Goal: Information Seeking & Learning: Learn about a topic

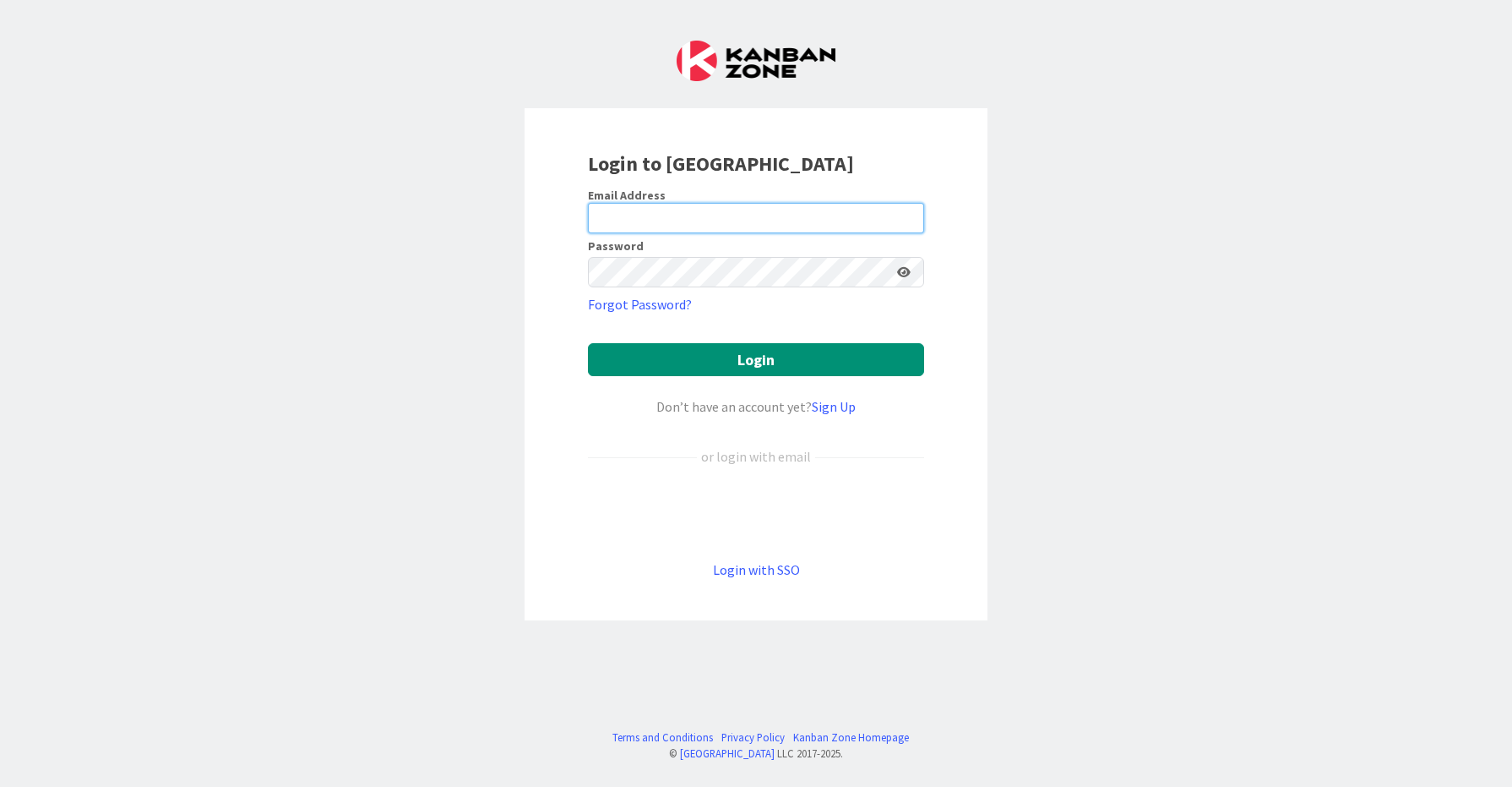
click at [817, 214] on input "email" at bounding box center [756, 218] width 336 height 31
type input "[EMAIL_ADDRESS][DOMAIN_NAME]"
click at [687, 302] on form "Email Address [EMAIL_ADDRESS][DOMAIN_NAME] Password Forgot Password? Login Don’…" at bounding box center [756, 384] width 336 height 393
click at [588, 343] on button "Login" at bounding box center [756, 359] width 336 height 33
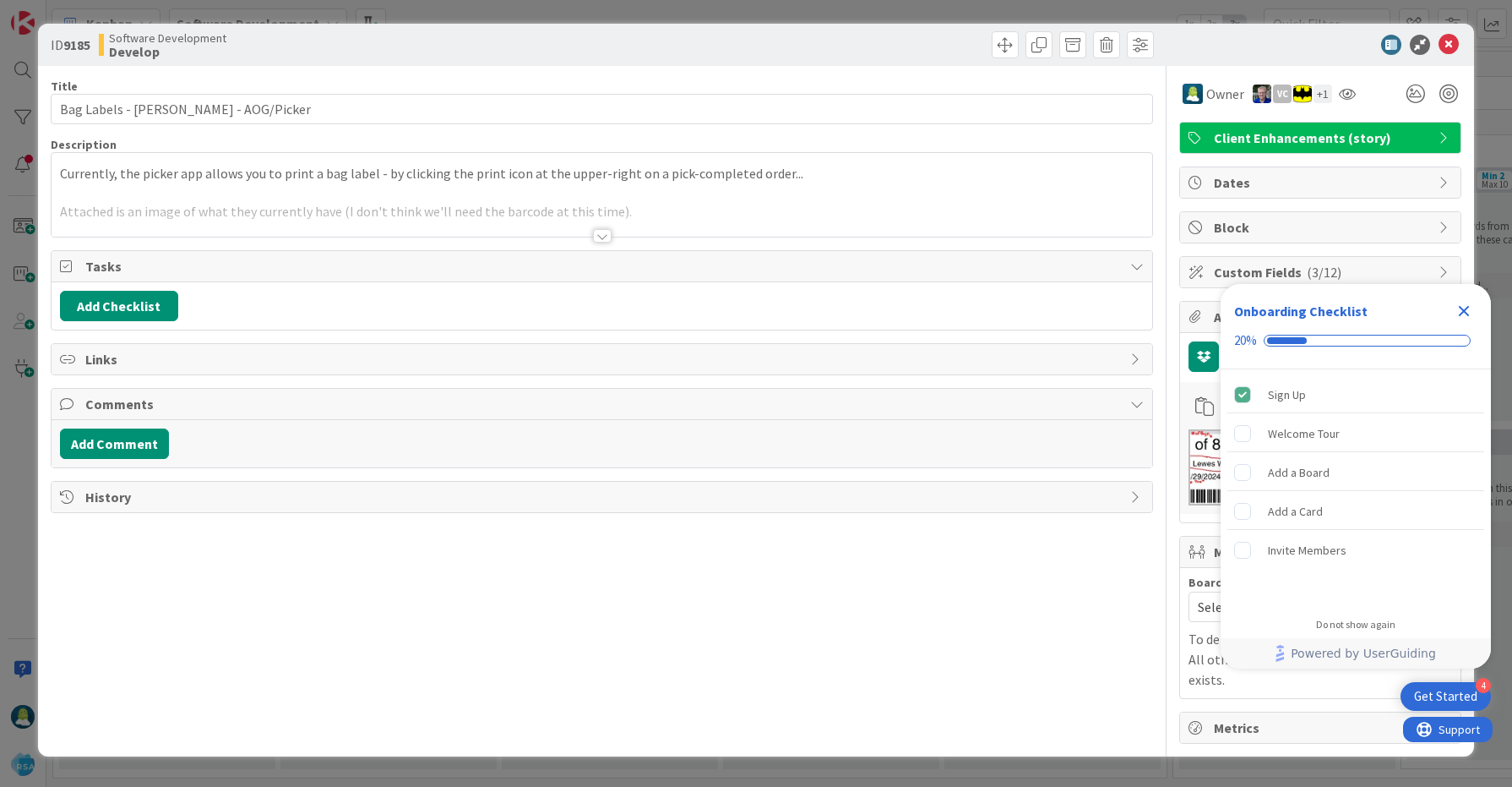
click at [605, 237] on div at bounding box center [602, 236] width 19 height 14
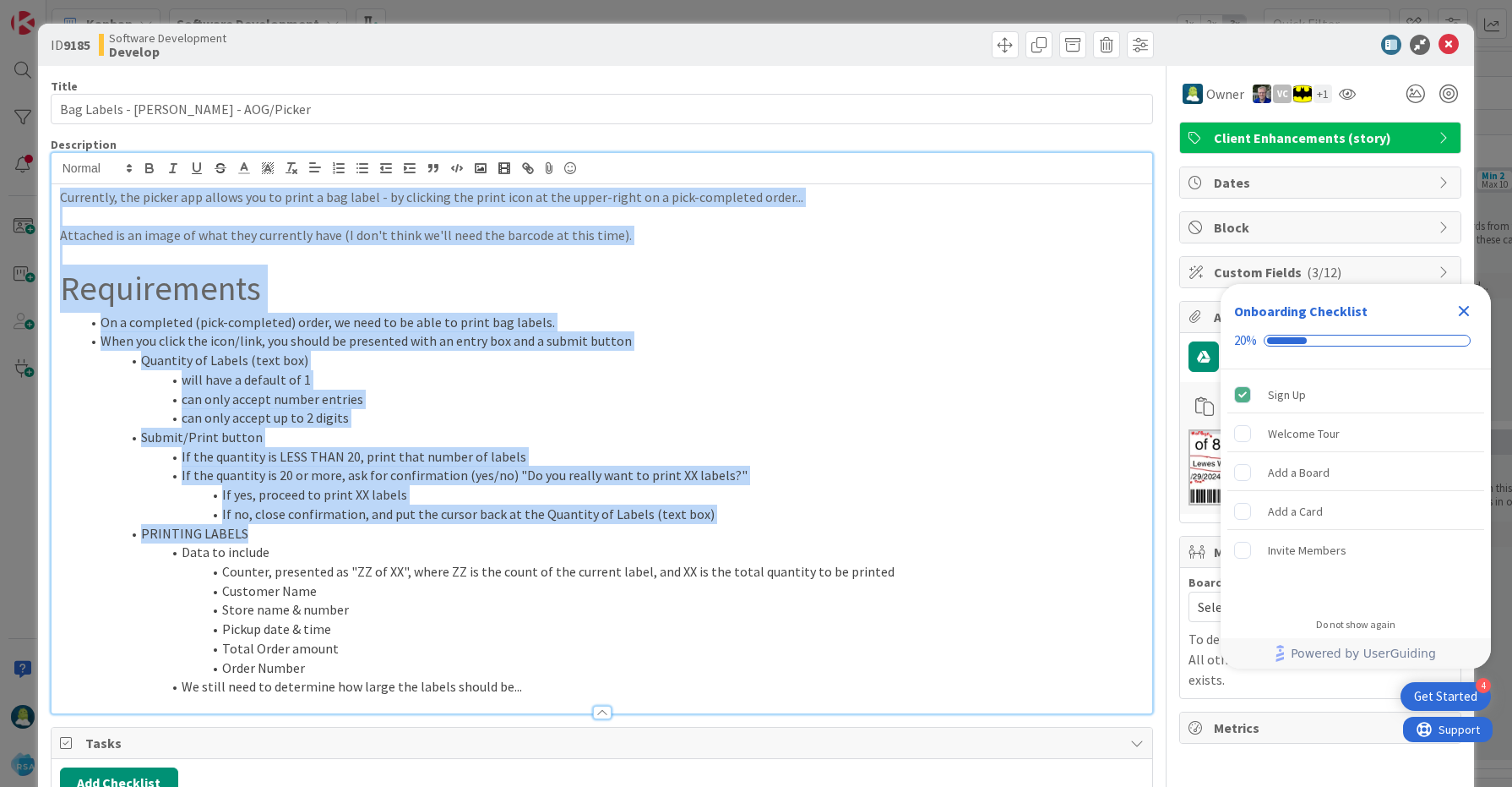
drag, startPoint x: 64, startPoint y: 197, endPoint x: 332, endPoint y: 540, distance: 435.3
click at [331, 539] on div "Currently, the picker app allows you to print a bag label - by clicking the pri…" at bounding box center [602, 448] width 1102 height 529
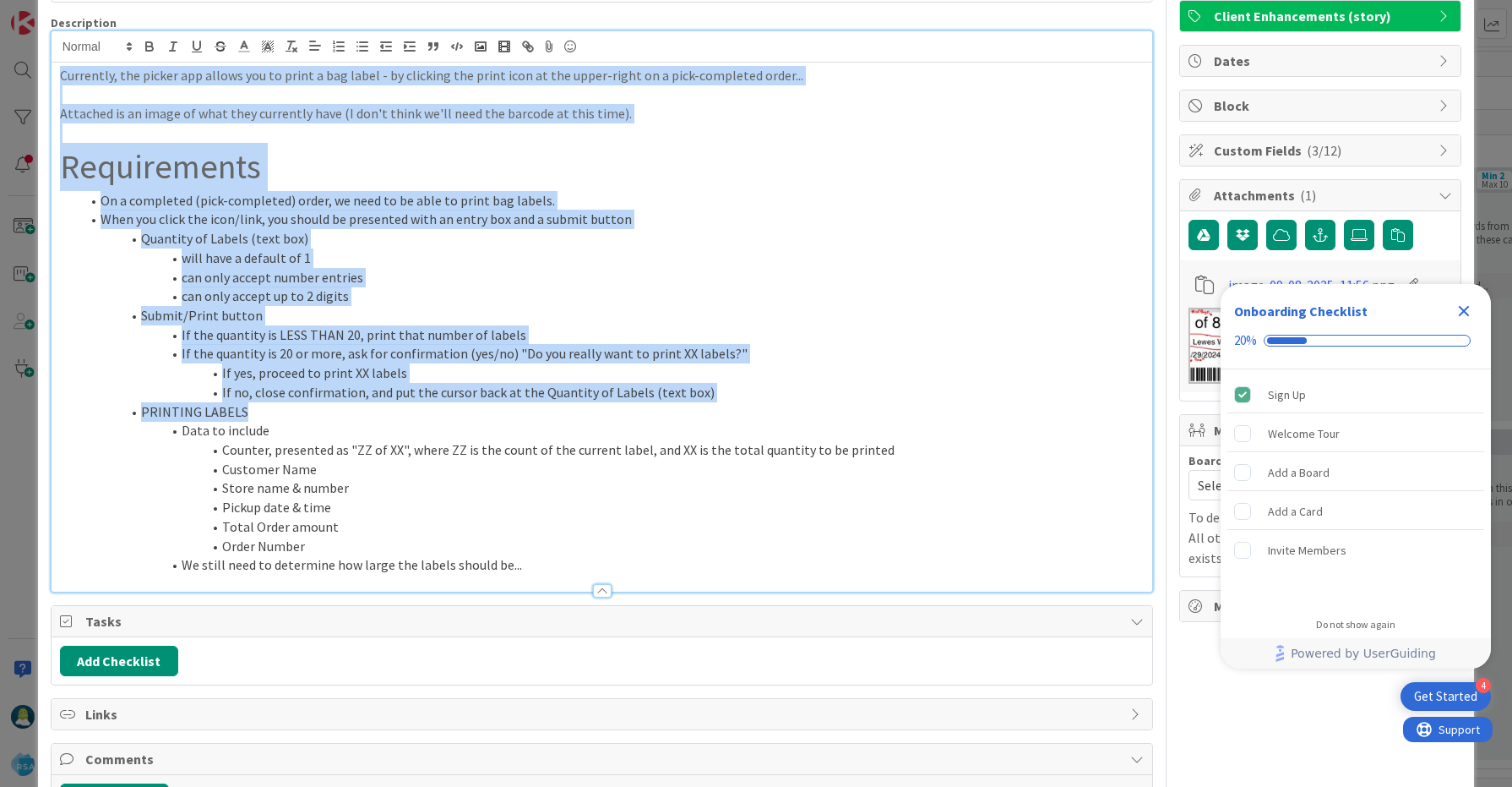
scroll to position [134, 0]
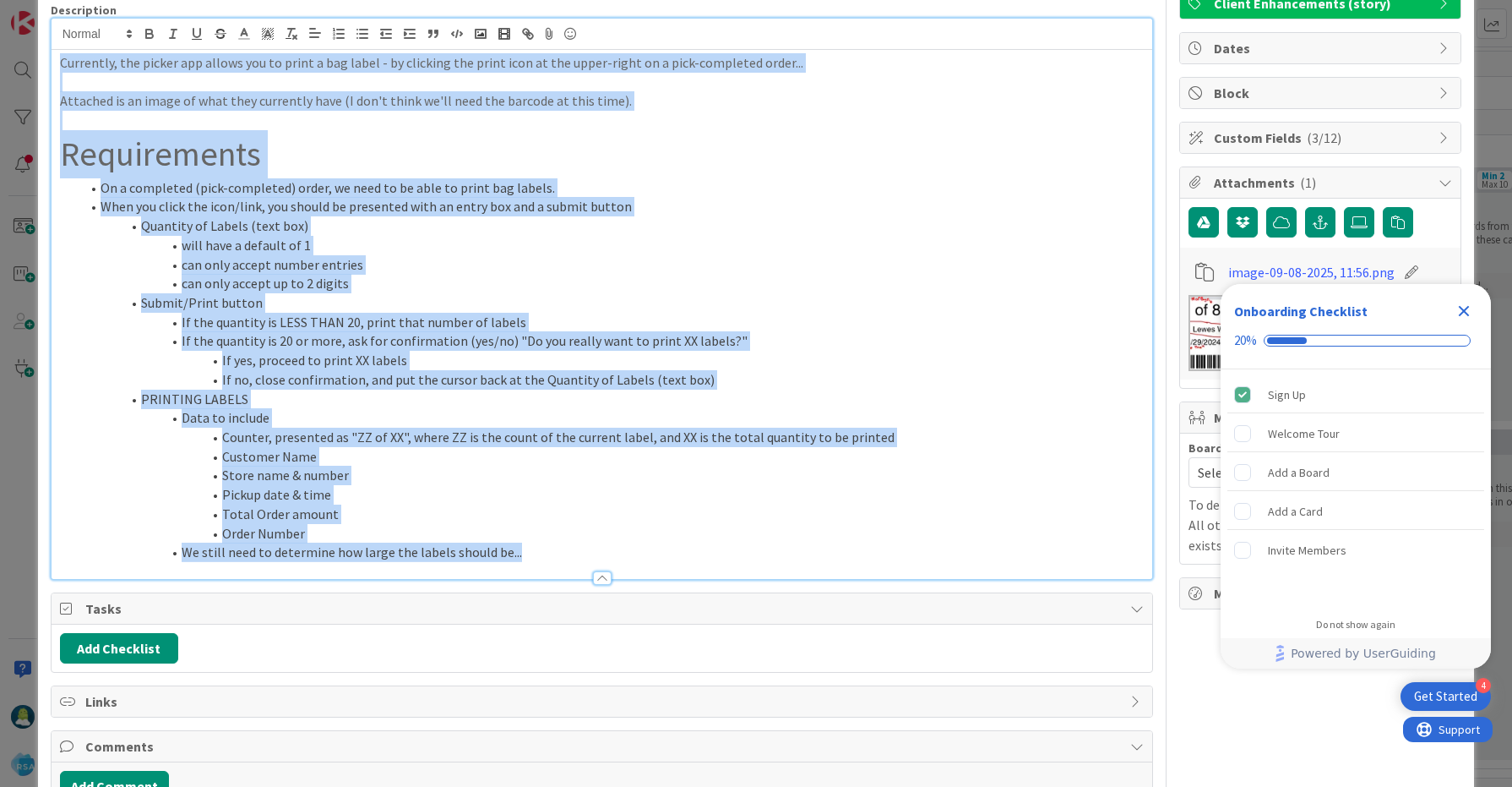
click at [521, 557] on li "We still need to determine how large the labels should be..." at bounding box center [613, 552] width 1065 height 20
copy div "Currently, the picker app allows you to print a bag label - by clicking the pri…"
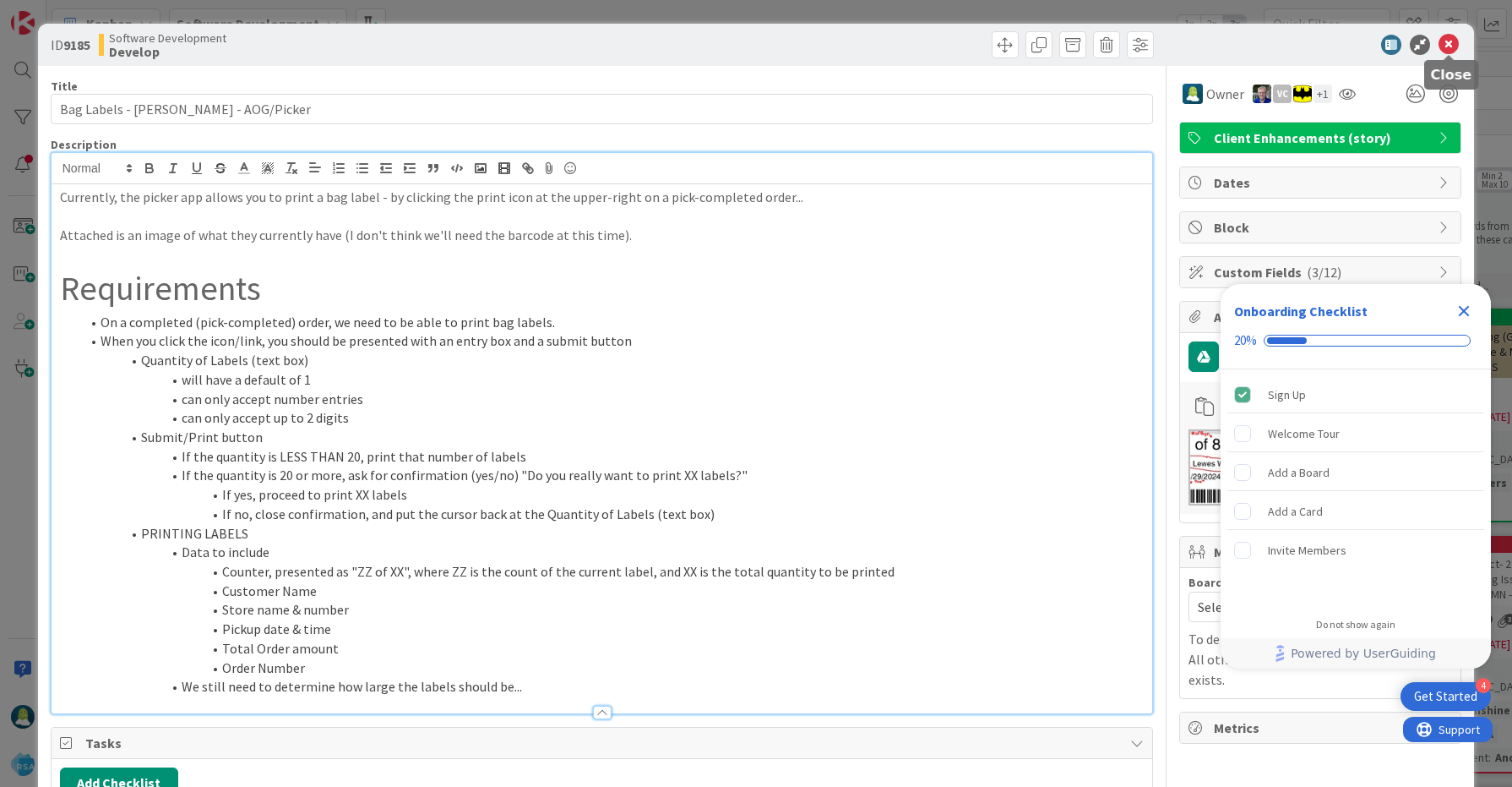
click at [1453, 46] on icon at bounding box center [1448, 45] width 20 height 20
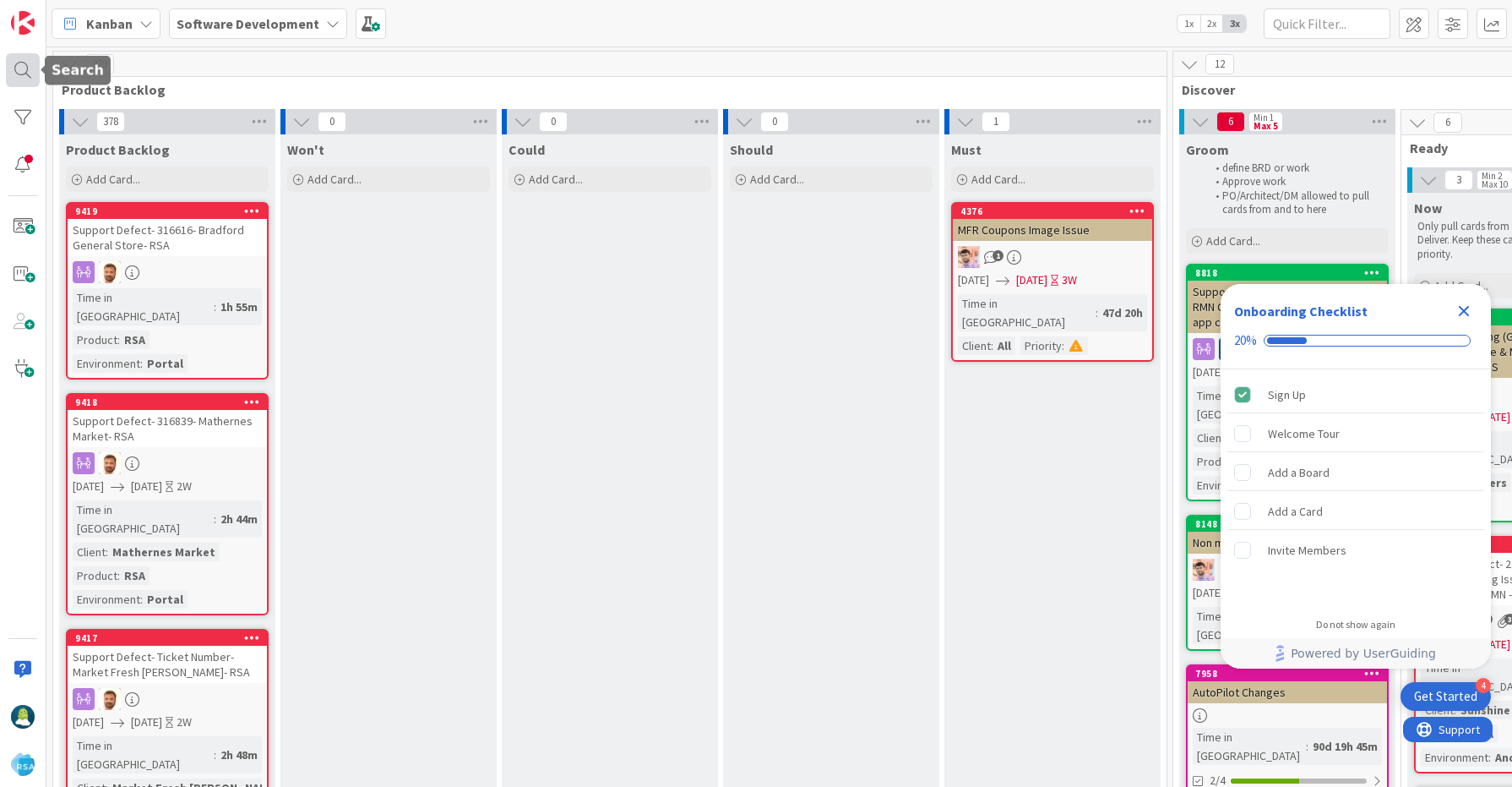
click at [19, 73] on div at bounding box center [23, 71] width 34 height 34
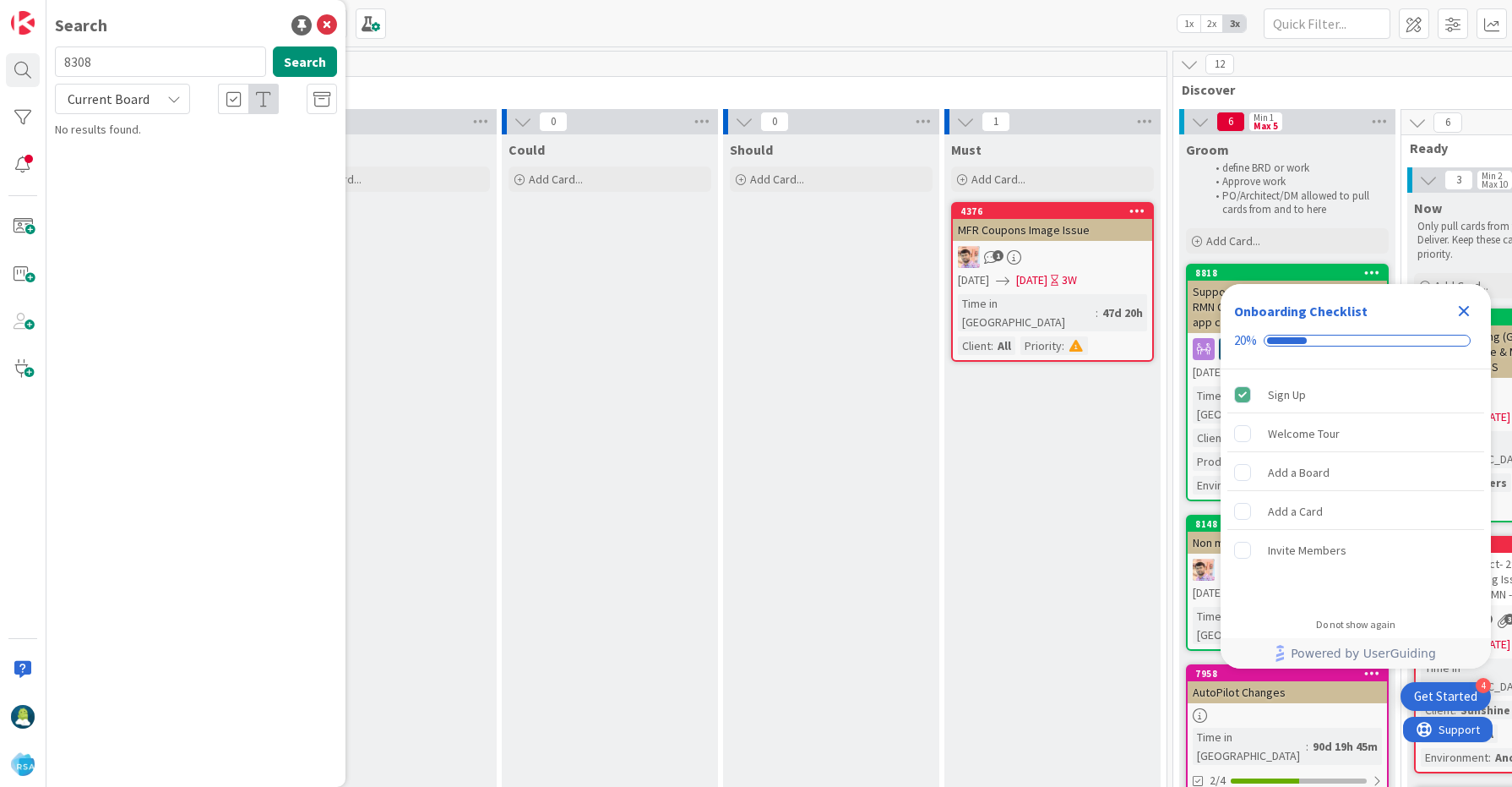
type input "8308"
